Goal: Transaction & Acquisition: Purchase product/service

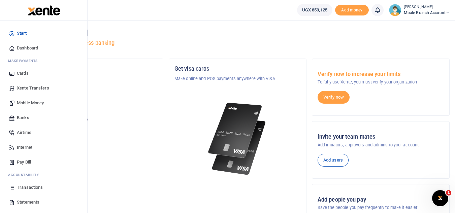
click at [3, 2] on div at bounding box center [44, 10] width 88 height 21
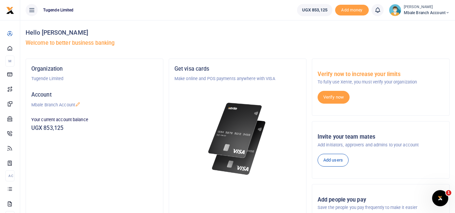
click at [90, 173] on div "Organization Tugende Limited Account Mbale Branch Account Your current account …" at bounding box center [94, 151] width 137 height 185
drag, startPoint x: 299, startPoint y: 11, endPoint x: 326, endPoint y: 12, distance: 26.6
click at [326, 12] on link "UGX 853,125" at bounding box center [314, 10] width 35 height 12
copy span "UGX 853,125"
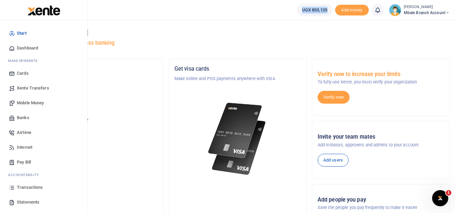
click at [33, 104] on span "Mobile Money" at bounding box center [30, 103] width 27 height 7
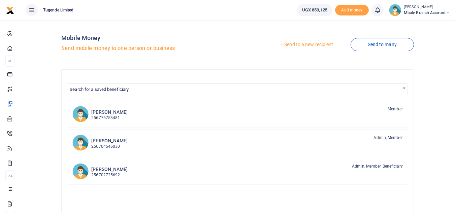
click at [318, 45] on link "Send to a new recipient" at bounding box center [307, 45] width 88 height 12
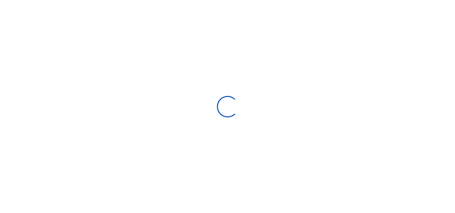
select select "Loading bundles"
select select
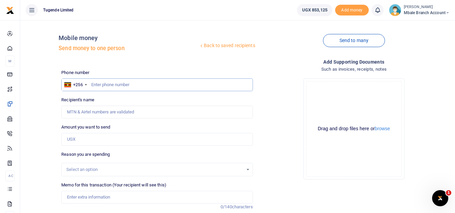
click at [103, 87] on input "text" at bounding box center [156, 85] width 191 height 13
paste input "'0776109854"
click at [95, 85] on input "'0776109854" at bounding box center [156, 85] width 191 height 13
type input "776109854"
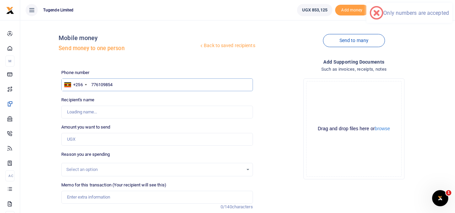
type input "Betty Nambozo"
type input "776109854"
click at [110, 138] on input "Amount you want to send" at bounding box center [156, 139] width 191 height 13
paste input "790000"
type input "790,000"
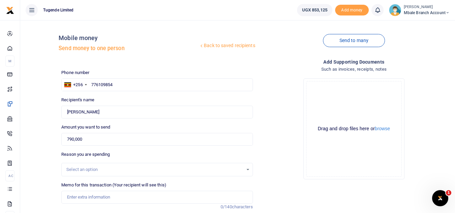
click at [118, 172] on div "Select an option" at bounding box center [154, 169] width 177 height 7
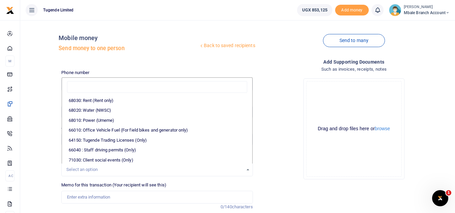
scroll to position [131, 0]
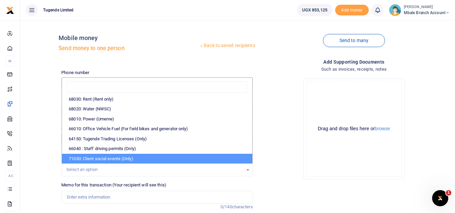
click at [38, 121] on div "Back to saved recipients Mobile money Send money to one person Send to many Pho…" at bounding box center [238, 147] width 430 height 243
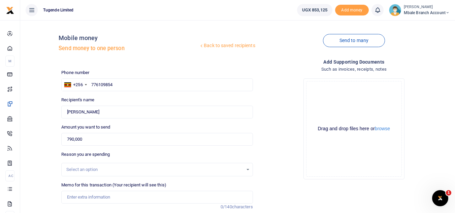
click at [267, 141] on div "Drop your files here Drag and drop files here or browse Powered by Uppy" at bounding box center [353, 129] width 191 height 112
click at [247, 168] on div "Select an option" at bounding box center [157, 169] width 191 height 7
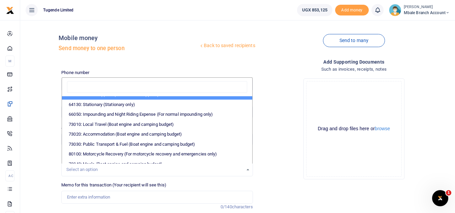
scroll to position [0, 0]
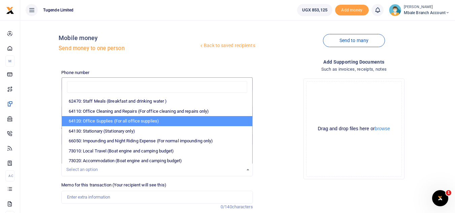
click at [280, 117] on div "Drop your files here Drag and drop files here or browse Powered by Uppy" at bounding box center [353, 129] width 191 height 112
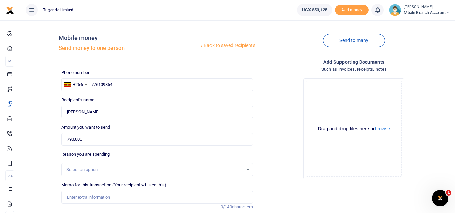
click at [246, 171] on div "Select an option" at bounding box center [157, 169] width 191 height 7
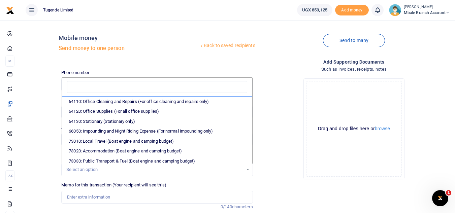
scroll to position [11, 0]
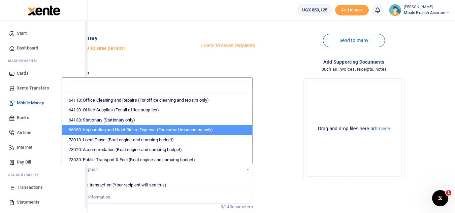
click at [20, 151] on span "Internet" at bounding box center [25, 147] width 16 height 7
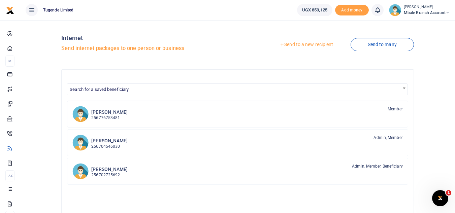
click at [119, 29] on div "Internet Send internet packages to one person or business" at bounding box center [148, 45] width 174 height 38
click at [40, 79] on div "Internet Send internet packages to one person or business Send to a new recipie…" at bounding box center [238, 177] width 430 height 303
click at [32, 80] on div "Internet Send internet packages to one person or business Send to a new recipie…" at bounding box center [238, 177] width 430 height 303
click at [32, 64] on div "Internet Send internet packages to one person or business Send to a new recipie…" at bounding box center [238, 177] width 430 height 303
click at [32, 66] on div "Internet Send internet packages to one person or business Send to a new recipie…" at bounding box center [238, 177] width 430 height 303
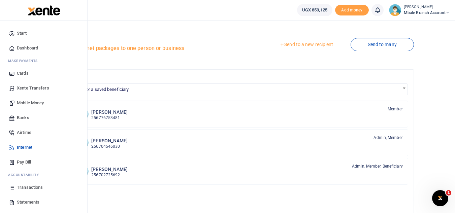
click at [26, 33] on span "Start" at bounding box center [22, 33] width 10 height 7
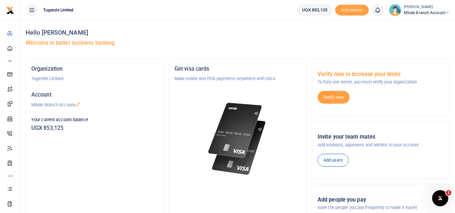
click at [96, 174] on div "Organization Tugende Limited Account Mbale Branch Account Your current account …" at bounding box center [94, 151] width 137 height 185
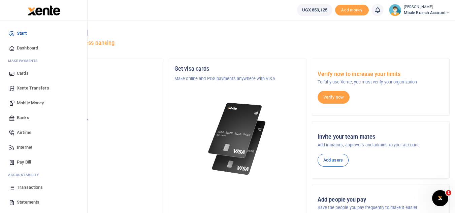
click at [41, 188] on span "Transactions" at bounding box center [30, 187] width 26 height 7
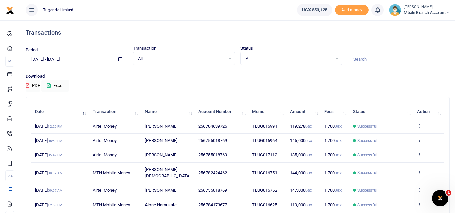
click at [45, 38] on div "Transactions" at bounding box center [238, 32] width 424 height 25
click at [76, 34] on h4 "Transactions" at bounding box center [238, 32] width 424 height 7
click at [31, 12] on icon at bounding box center [31, 9] width 7 height 7
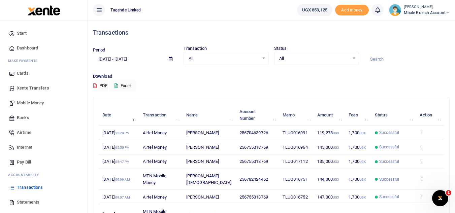
click at [96, 8] on icon at bounding box center [99, 9] width 7 height 7
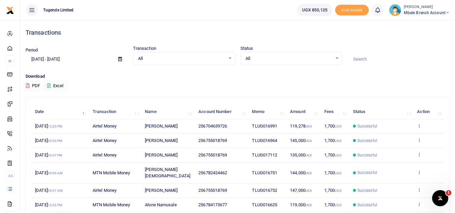
click at [34, 9] on icon at bounding box center [31, 9] width 7 height 7
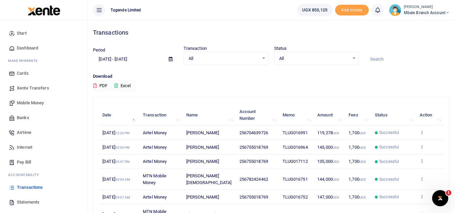
click at [33, 203] on span "Statements" at bounding box center [28, 202] width 23 height 7
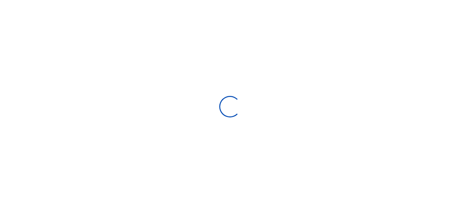
select select "ALL"
type input "[DATE] - [DATE]"
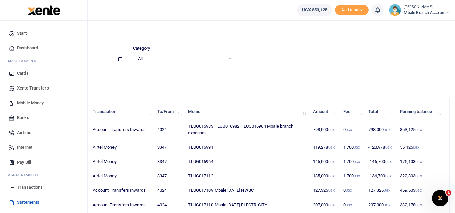
click at [36, 102] on span "Mobile Money" at bounding box center [30, 103] width 27 height 7
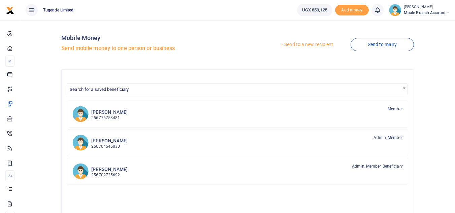
click at [312, 43] on link "Send to a new recipient" at bounding box center [307, 45] width 88 height 12
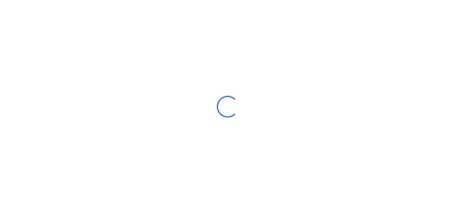
select select "Loading bundles"
select select
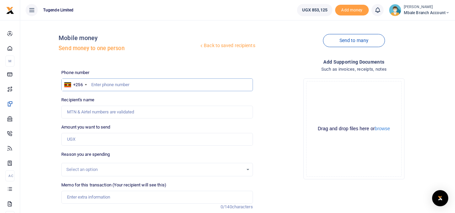
click at [106, 86] on input "text" at bounding box center [156, 85] width 191 height 13
type input "704639726"
type input "[PERSON_NAME]"
type input "704639726"
click at [90, 140] on input "Amount you want to send" at bounding box center [156, 139] width 191 height 13
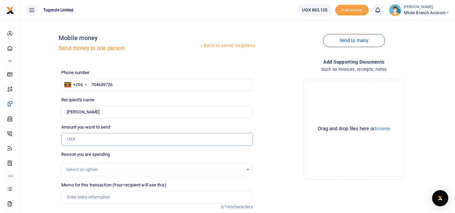
paste input "204000"
type input "204,000"
click at [245, 170] on div "Select an option" at bounding box center [157, 169] width 191 height 7
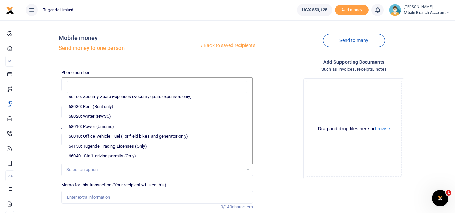
scroll to position [131, 0]
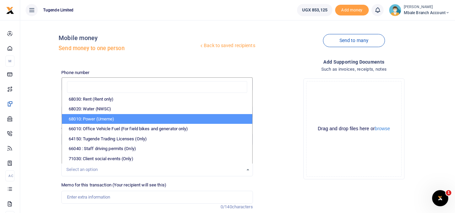
click at [105, 117] on li "68010: Power (Umeme)" at bounding box center [157, 119] width 190 height 10
select select "39"
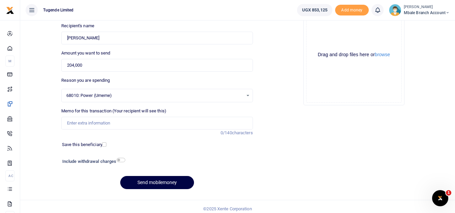
scroll to position [79, 0]
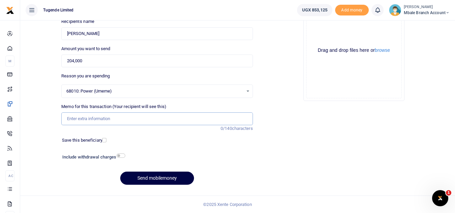
click at [126, 121] on input "Memo for this transaction (Your recipient will see this)" at bounding box center [156, 119] width 191 height 13
paste input "TLUG-017110"
click at [79, 120] on input "TLUG-017110" at bounding box center [156, 119] width 191 height 13
type input "TLUG017110"
click at [169, 177] on button "Send mobilemoney" at bounding box center [157, 178] width 74 height 13
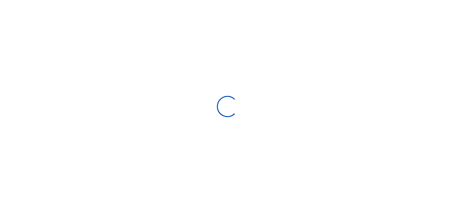
scroll to position [79, 0]
select select
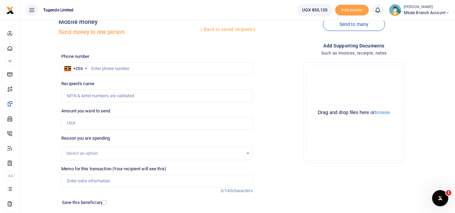
scroll to position [18, 0]
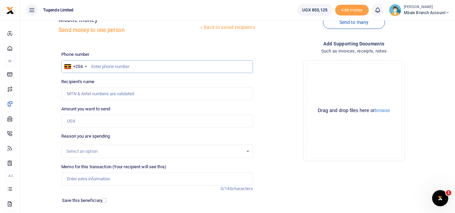
click at [113, 66] on input "text" at bounding box center [156, 66] width 191 height 13
type input "704639726"
type input "Jimmy Musimbi"
type input "704639726"
click at [95, 178] on input "Memo for this transaction (Your recipient will see this)" at bounding box center [156, 179] width 191 height 13
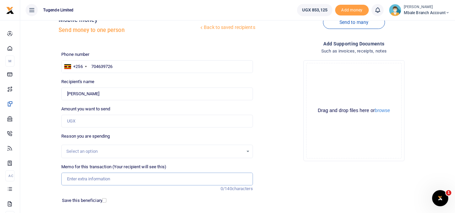
paste input "TLUG-017109"
click at [79, 180] on input "TLUG-017109" at bounding box center [156, 179] width 191 height 13
type input "TLUG017109"
click at [101, 149] on div "Select an option" at bounding box center [154, 151] width 177 height 7
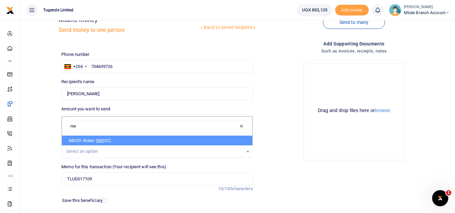
type input "nws"
click at [90, 141] on li "68020: Water ( NWS C)" at bounding box center [157, 141] width 190 height 10
select select "38"
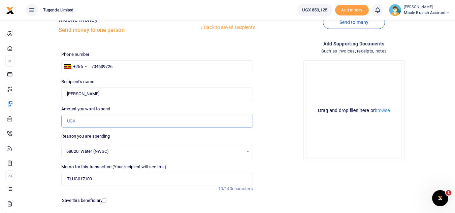
click at [111, 121] on input "Amount you want to send" at bounding box center [156, 121] width 191 height 13
paste input "124,325"
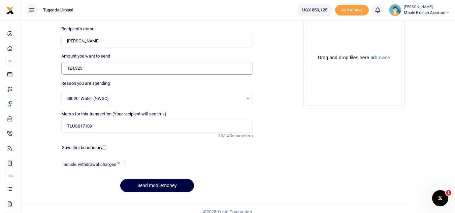
scroll to position [79, 0]
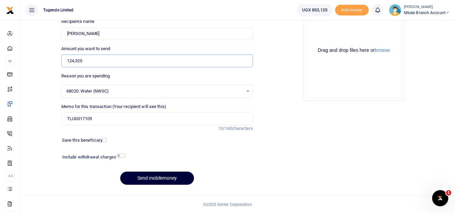
type input "124,325"
click at [156, 179] on button "Send mobilemoney" at bounding box center [157, 178] width 74 height 13
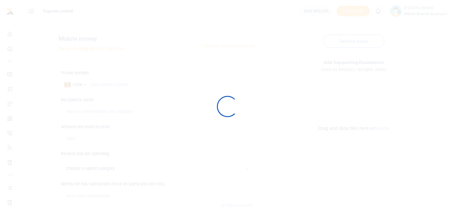
scroll to position [79, 0]
select select
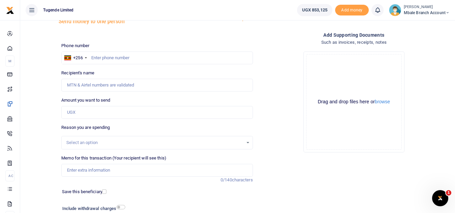
scroll to position [0, 0]
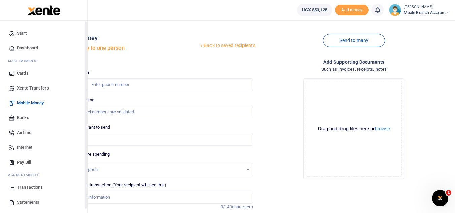
click at [26, 33] on span "Start" at bounding box center [22, 33] width 10 height 7
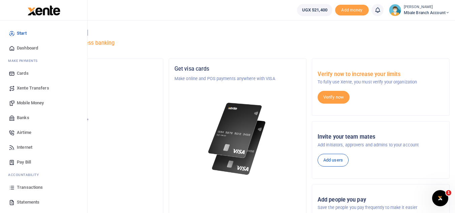
click at [35, 100] on span "Mobile Money" at bounding box center [30, 103] width 27 height 7
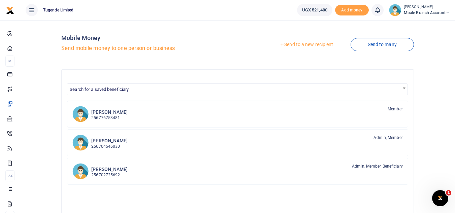
click at [308, 44] on link "Send to a new recipient" at bounding box center [307, 45] width 88 height 12
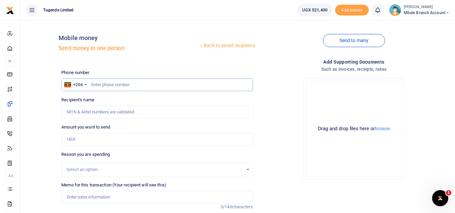
click at [143, 88] on input "text" at bounding box center [156, 85] width 191 height 13
type input "782424462"
type input "[PERSON_NAME][DEMOGRAPHIC_DATA]"
type input "782424462"
click at [117, 138] on input "Amount you want to send" at bounding box center [156, 139] width 191 height 13
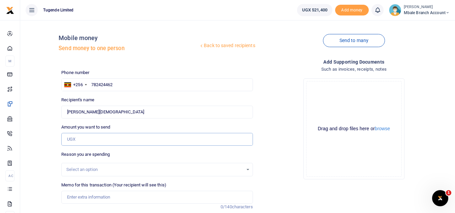
paste input "385,000"
type input "385,000"
click at [87, 169] on div "Select an option" at bounding box center [154, 169] width 177 height 7
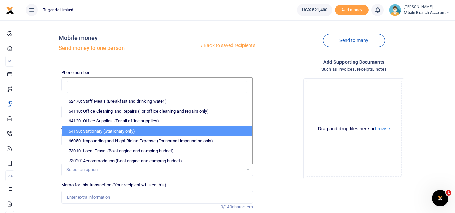
click at [131, 133] on li "64130: Stationary (Stationary only)" at bounding box center [157, 131] width 190 height 10
select select "26"
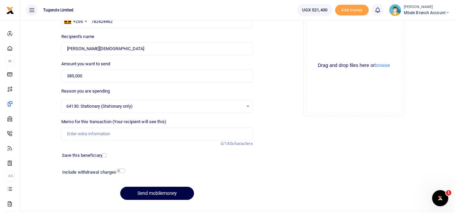
scroll to position [64, 0]
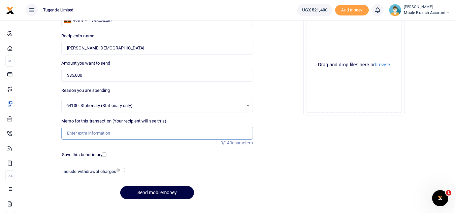
click at [94, 133] on input "Memo for this transaction (Your recipient will see this)" at bounding box center [156, 133] width 191 height 13
paste input "TLUG-016982"
click at [80, 134] on input "TLUG-016982" at bounding box center [156, 133] width 191 height 13
type input "TLUG016982"
click at [154, 193] on button "Send mobilemoney" at bounding box center [157, 192] width 74 height 13
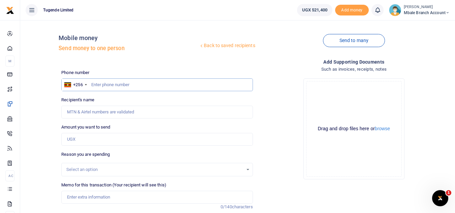
click at [137, 89] on input "text" at bounding box center [156, 85] width 191 height 13
type input "756396811"
type input "[PERSON_NAME]"
type input "756396811"
click at [86, 138] on input "Amount you want to send" at bounding box center [156, 139] width 191 height 13
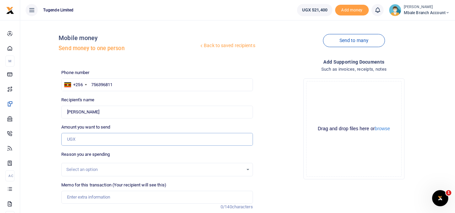
paste input "118,000"
type input "118,000"
click at [96, 172] on div "Select an option" at bounding box center [154, 169] width 177 height 7
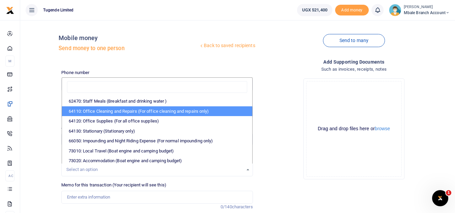
click at [135, 111] on li "64110: Office Cleaning and Repairs (For office cleaning and repairs only)" at bounding box center [157, 111] width 190 height 10
select select "24"
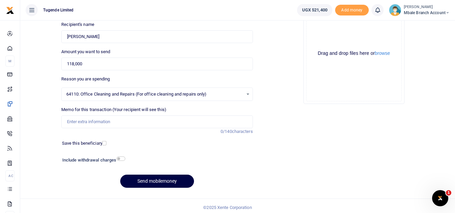
scroll to position [79, 0]
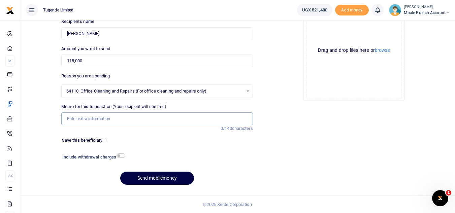
click at [120, 120] on input "Memo for this transaction (Your recipient will see this)" at bounding box center [156, 119] width 191 height 13
paste input "TLUG-017111"
click at [80, 120] on input "TLUG-017111" at bounding box center [156, 119] width 191 height 13
type input "TLUG017111"
click at [154, 176] on button "Send mobilemoney" at bounding box center [157, 178] width 74 height 13
